Goal: Obtain resource: Obtain resource

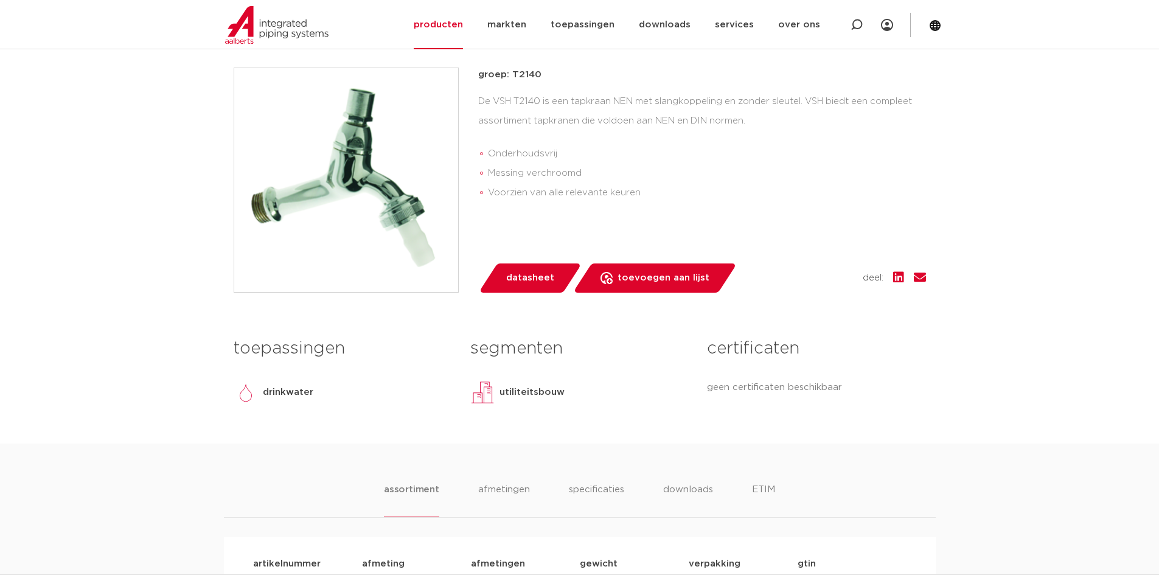
scroll to position [304, 0]
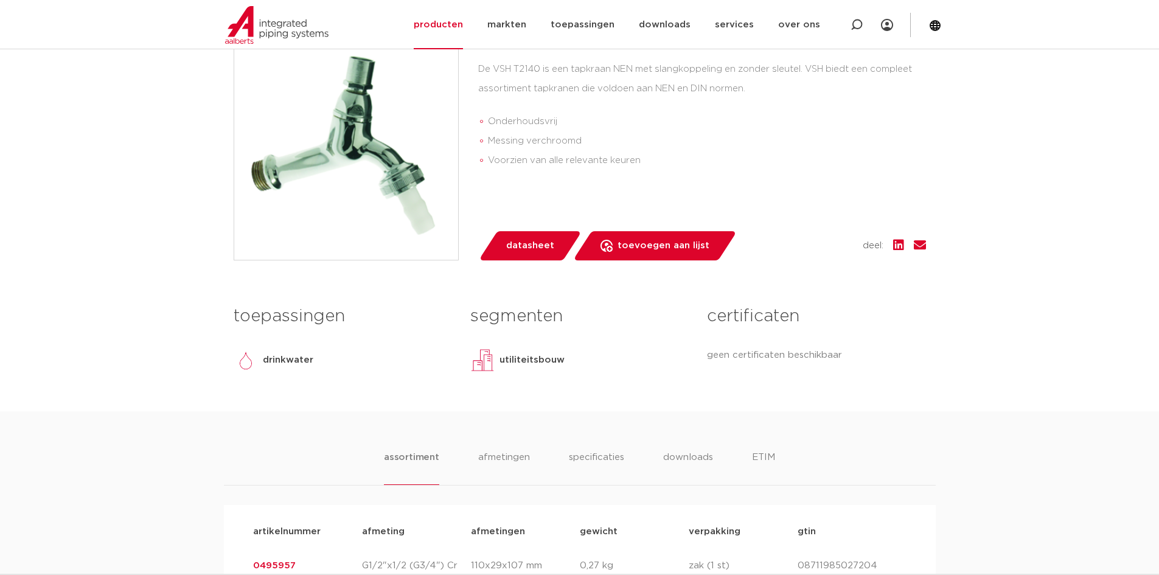
click at [515, 247] on span "datasheet" at bounding box center [530, 245] width 48 height 19
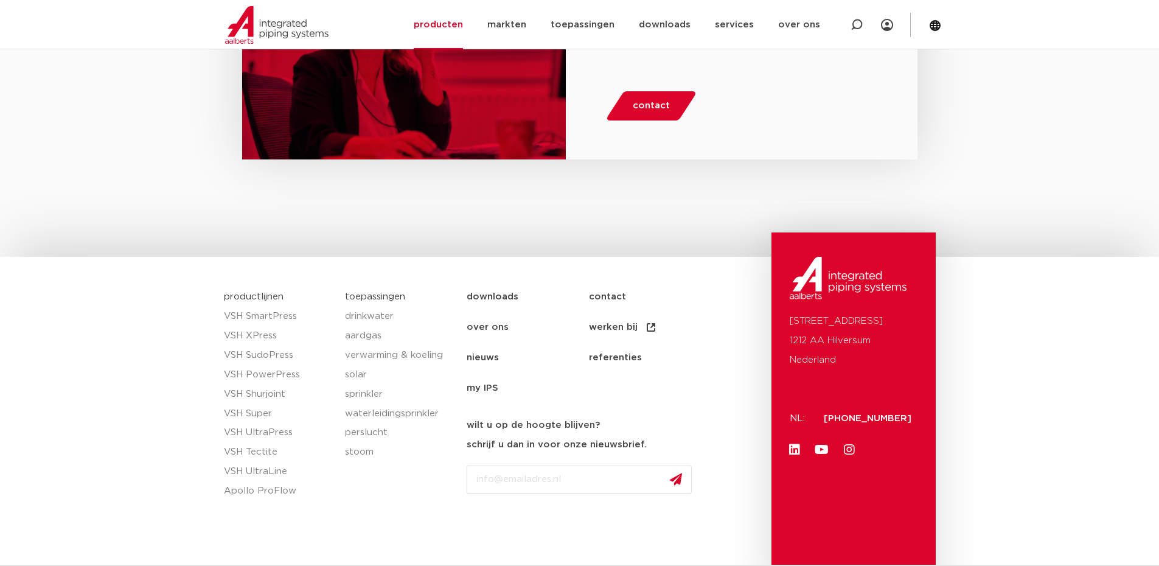
scroll to position [633, 0]
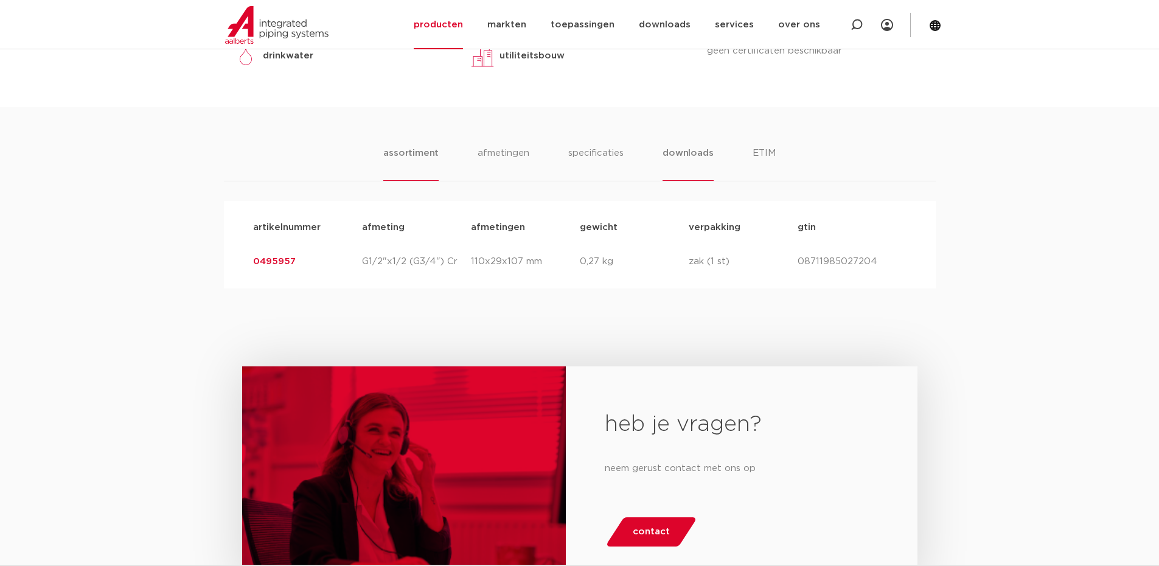
click at [689, 159] on li "downloads" at bounding box center [687, 163] width 50 height 35
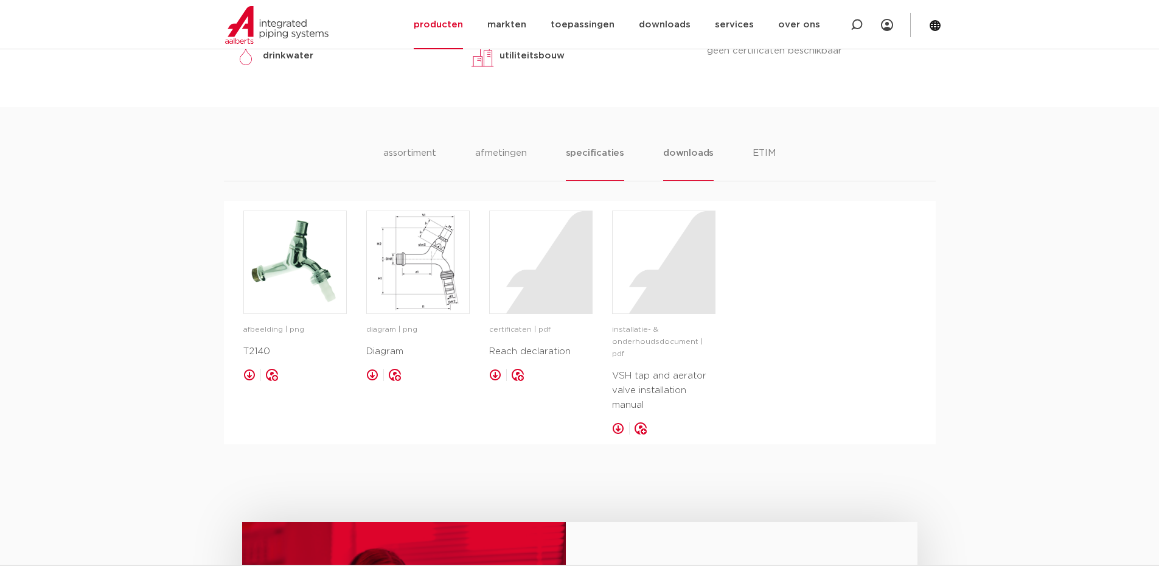
click at [608, 156] on li "specificaties" at bounding box center [595, 163] width 58 height 35
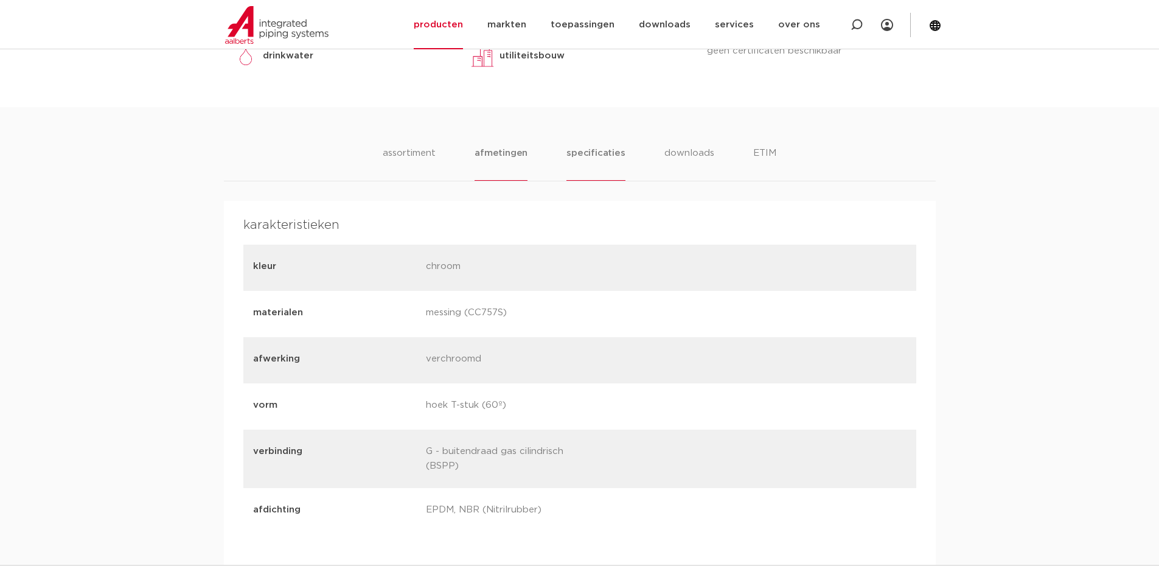
click at [506, 158] on li "afmetingen" at bounding box center [500, 163] width 53 height 35
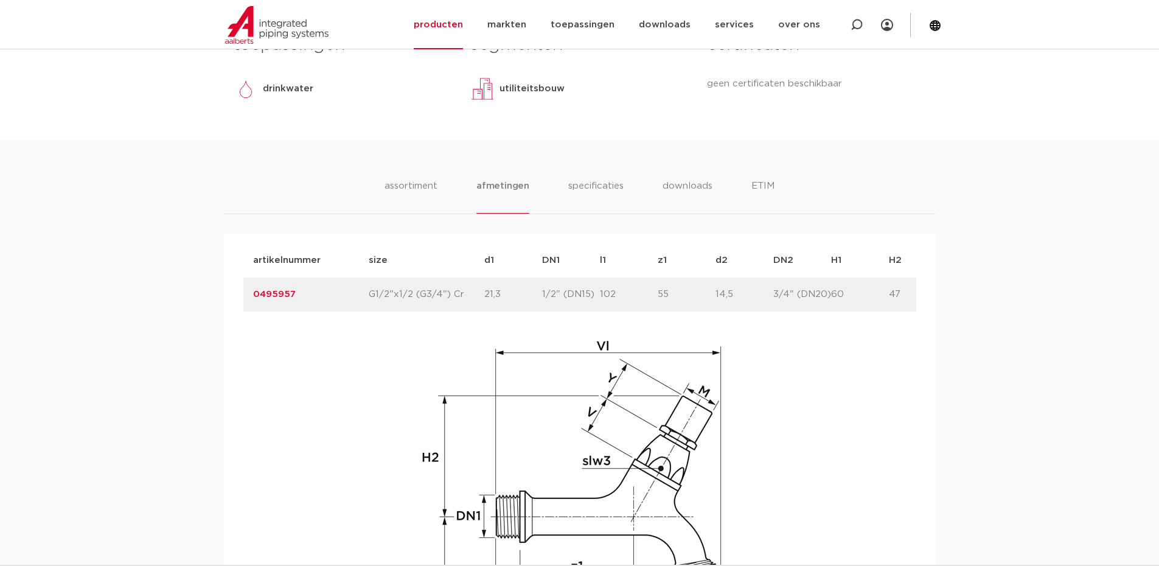
scroll to position [572, 0]
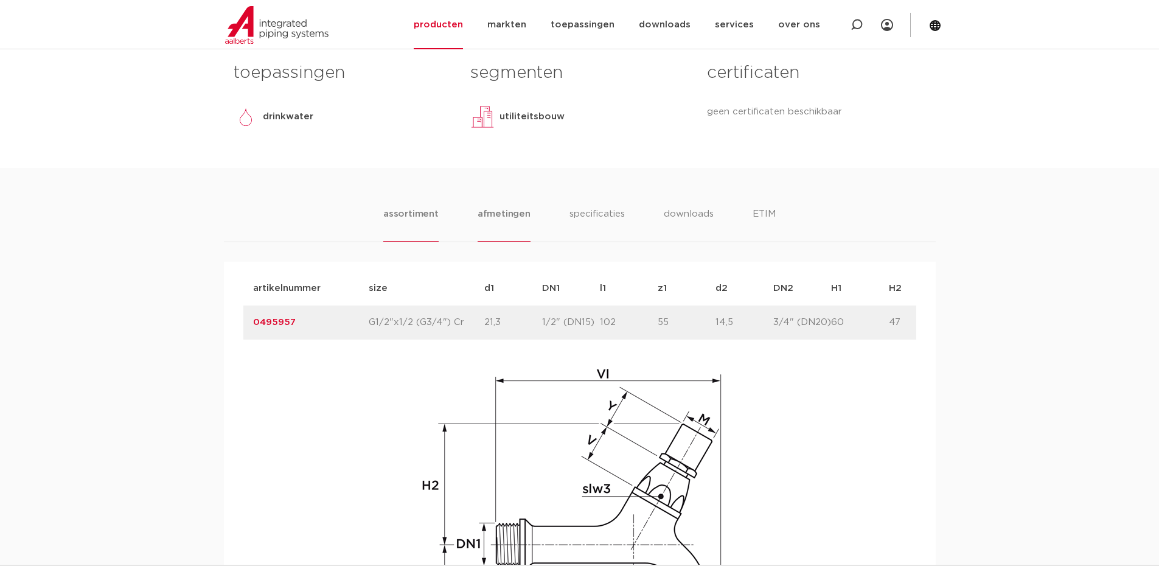
click at [404, 221] on li "assortiment" at bounding box center [410, 224] width 55 height 35
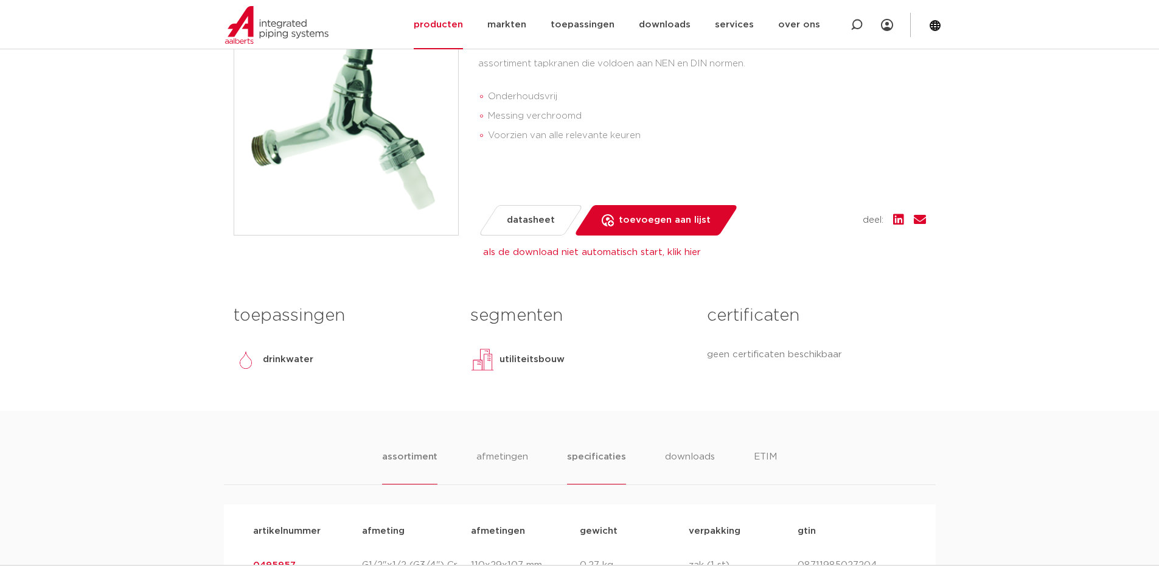
scroll to position [328, 0]
